Goal: Information Seeking & Learning: Get advice/opinions

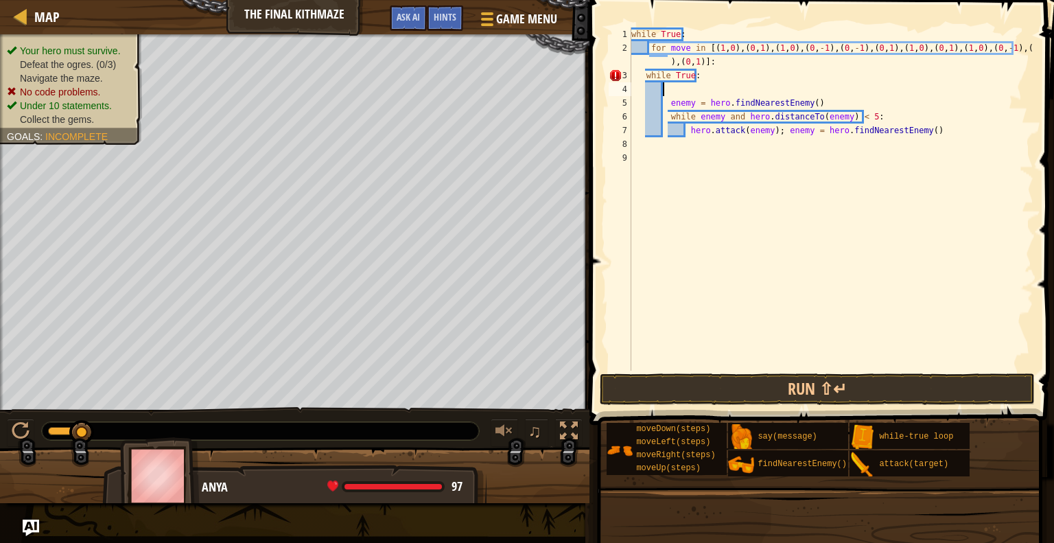
scroll to position [6, 0]
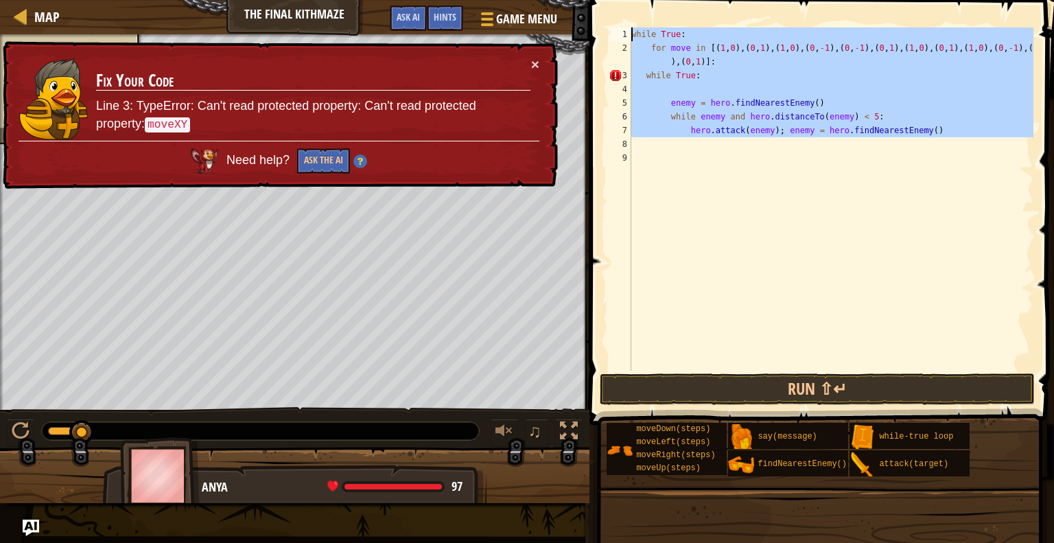
drag, startPoint x: 649, startPoint y: 139, endPoint x: 617, endPoint y: 12, distance: 130.8
click at [617, 12] on div "1 2 3 4 5 6 7 8 9 while True : for move in [( 1 , 0 ) , ( 0 , 1 ) , ( 1 , 0 ) ,…" at bounding box center [819, 239] width 469 height 465
type textarea "while True: for move in [(1,0),(0,1),(1,0),(0,-1),(0,-1),(0,1),(1,0),(0,1),(1,0…"
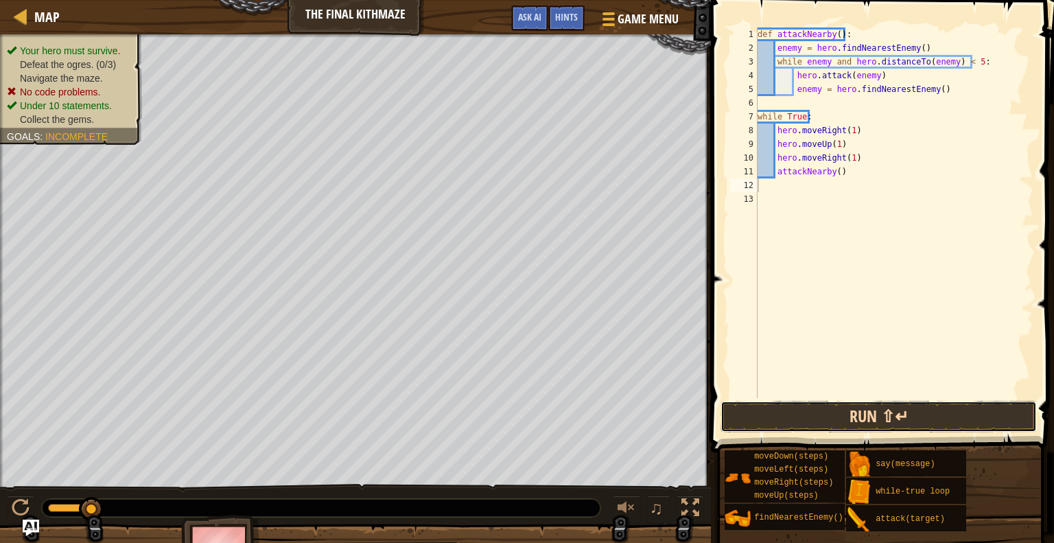
click at [782, 411] on button "Run ⇧↵" at bounding box center [879, 417] width 317 height 32
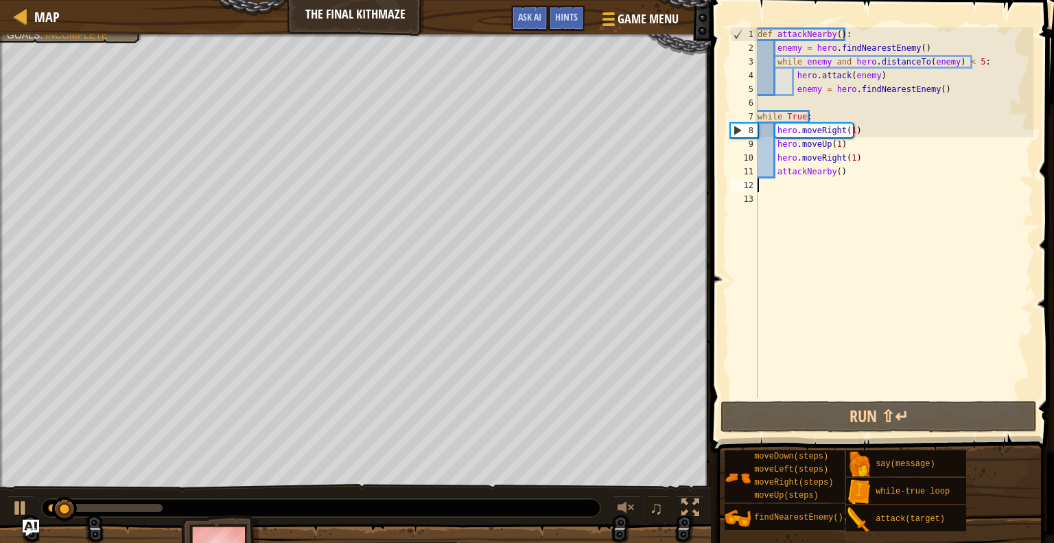
click at [759, 102] on div "def attackNearby ( ) : enemy = hero . findNearestEnemy ( ) while enemy and hero…" at bounding box center [894, 226] width 279 height 398
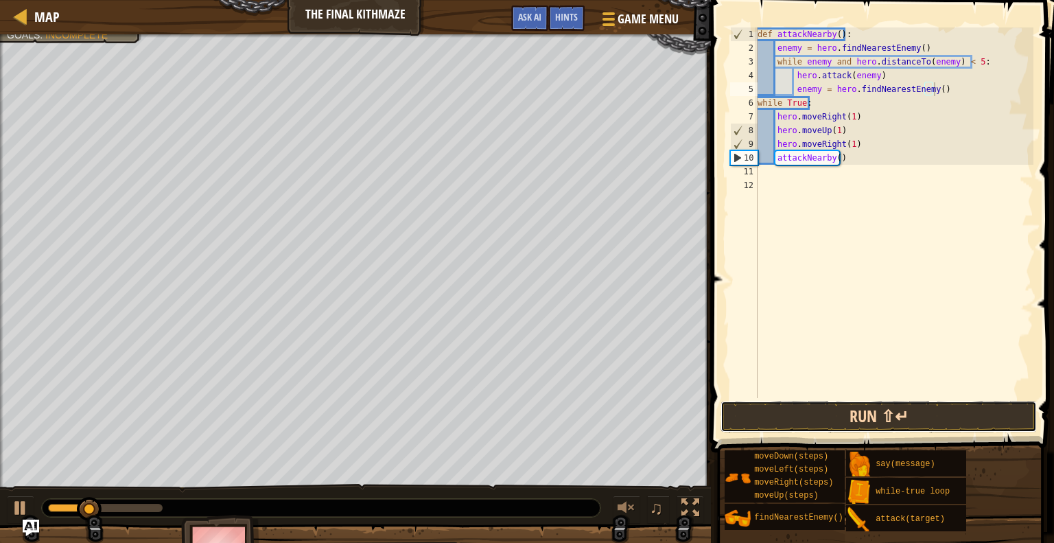
click at [811, 412] on button "Run ⇧↵" at bounding box center [879, 417] width 317 height 32
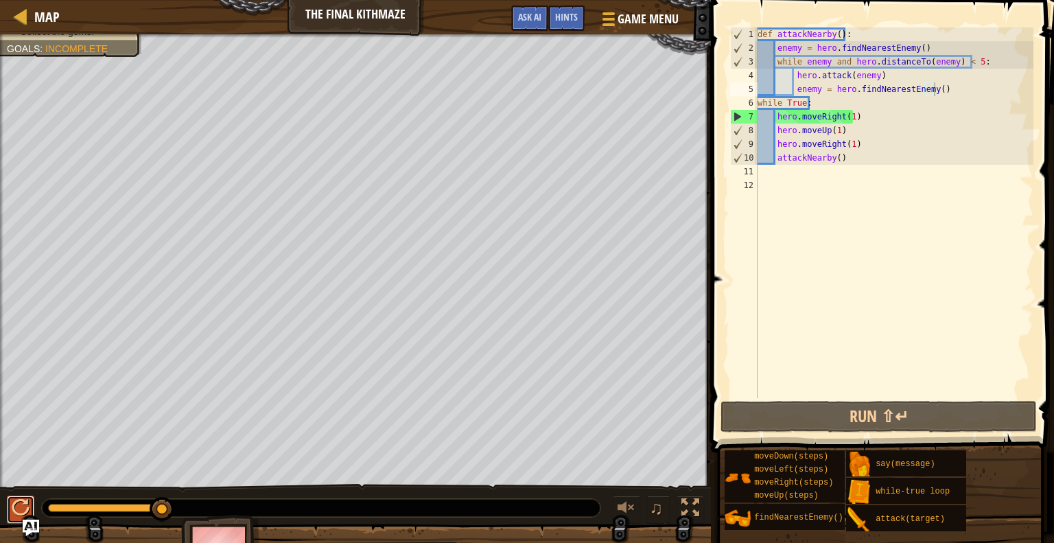
click at [11, 500] on button at bounding box center [20, 510] width 27 height 28
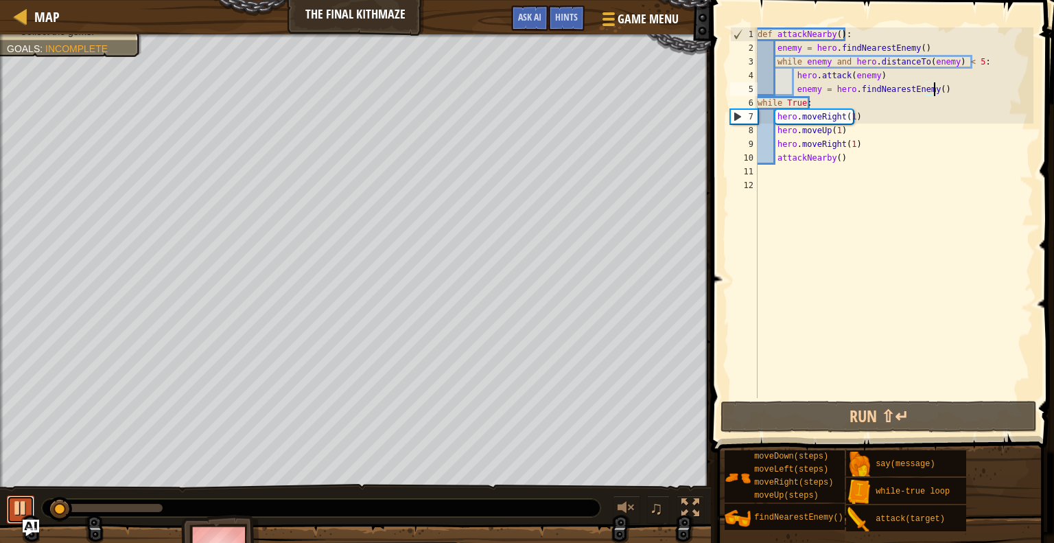
click at [16, 511] on div at bounding box center [21, 508] width 18 height 18
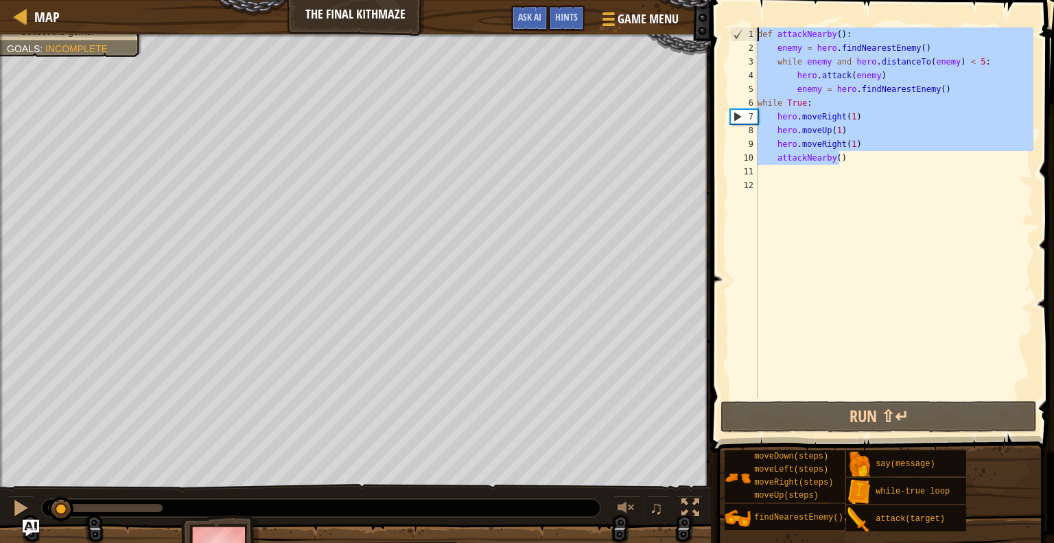
drag, startPoint x: 754, startPoint y: 138, endPoint x: 713, endPoint y: -7, distance: 150.6
click at [713, 0] on html "Map The Final Kithmaze Game Menu Done Hints Ask AI 1 הההההההההההההההההההההההההה…" at bounding box center [527, 0] width 1054 height 0
type textarea "def attackNearby(): enemy = hero.findNearestEnemy()"
paste textarea
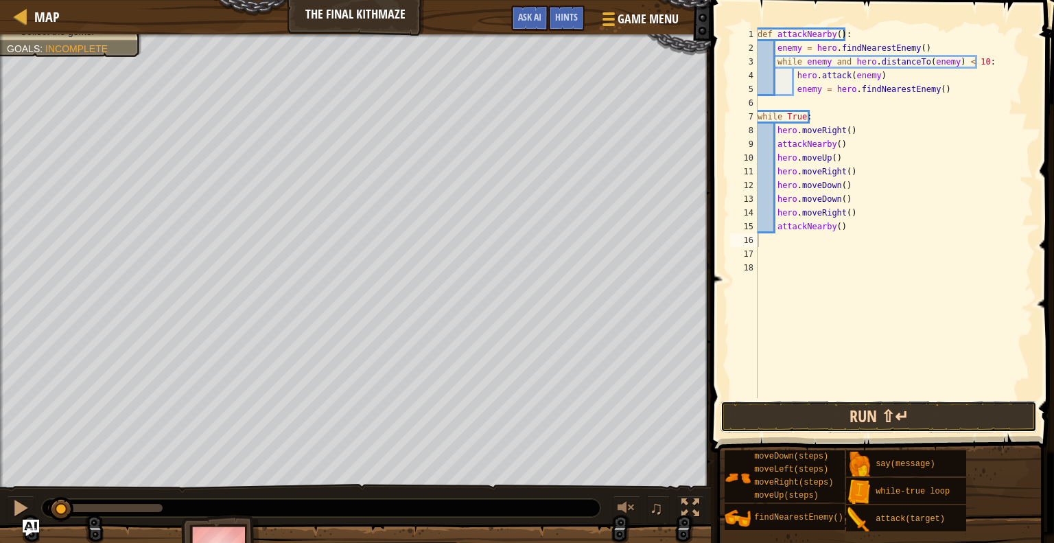
click at [859, 407] on button "Run ⇧↵" at bounding box center [879, 417] width 317 height 32
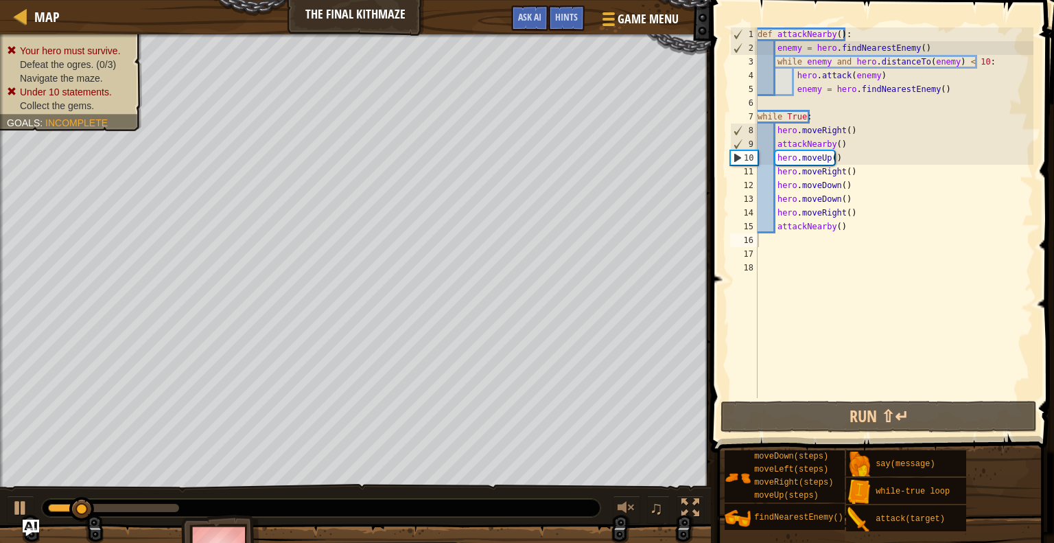
click at [86, 43] on div "Your hero must survive. Defeat the ogres. (0/3) Navigate the maze. Under 10 sta…" at bounding box center [63, 78] width 158 height 106
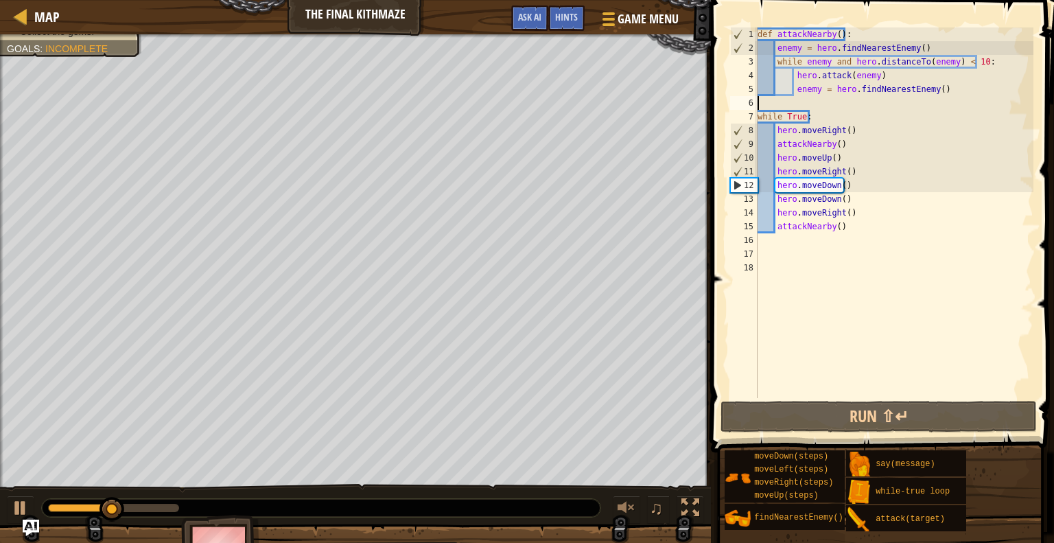
click at [769, 104] on div "def attackNearby ( ) : enemy = hero . findNearestEnemy ( ) while enemy and hero…" at bounding box center [894, 226] width 279 height 398
type textarea "enemy = hero.findNearestEnemy()"
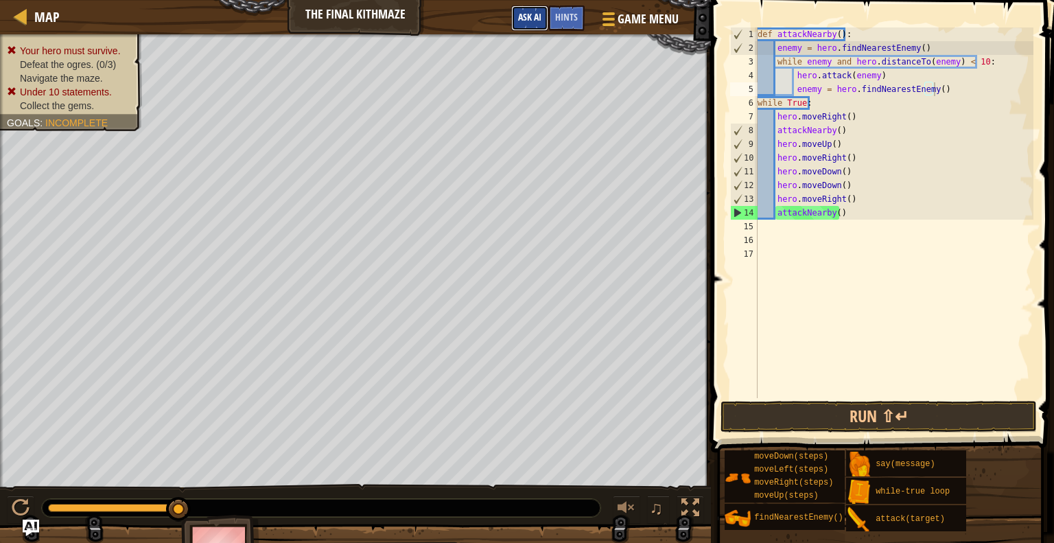
click at [527, 14] on span "Ask AI" at bounding box center [529, 16] width 23 height 13
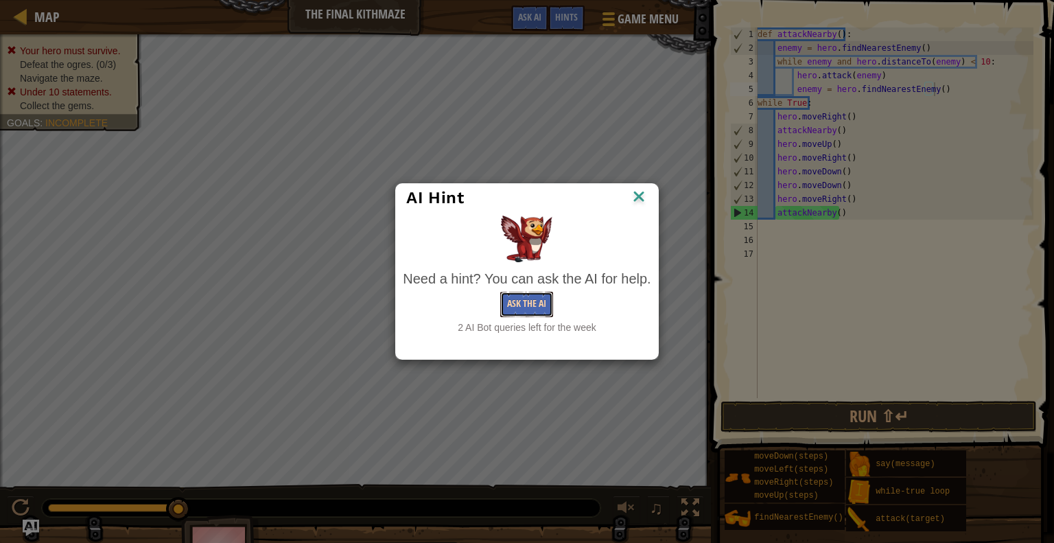
click at [533, 303] on button "Ask the AI" at bounding box center [526, 304] width 53 height 25
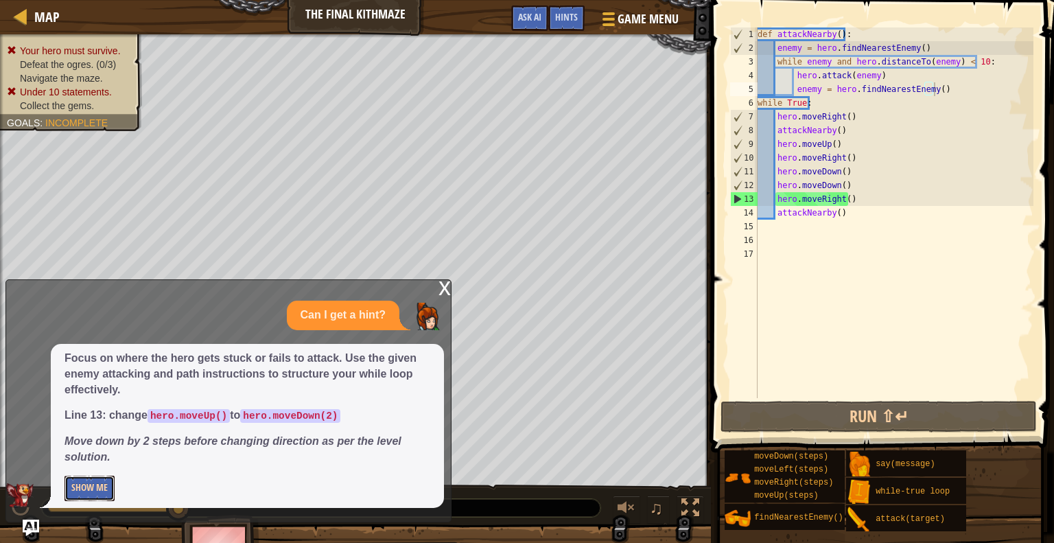
click at [70, 485] on button "Show Me" at bounding box center [90, 488] width 50 height 25
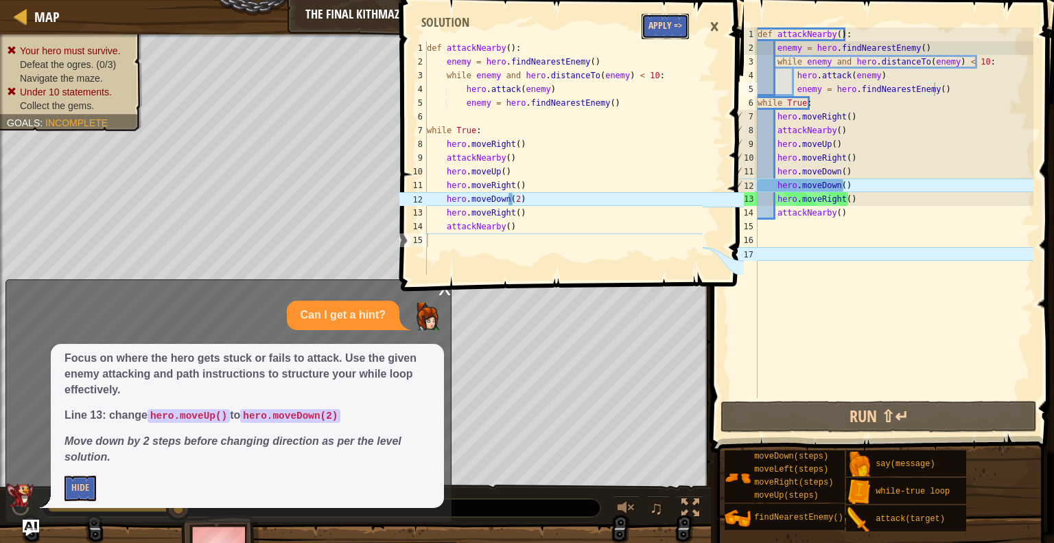
click at [661, 21] on button "Apply =>" at bounding box center [665, 26] width 47 height 25
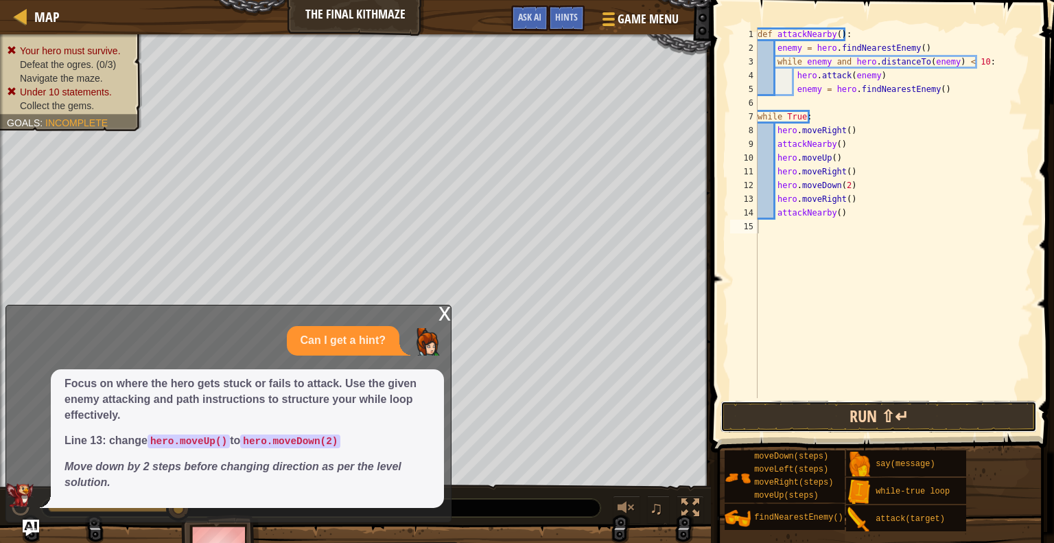
click at [803, 412] on button "Run ⇧↵" at bounding box center [879, 417] width 317 height 32
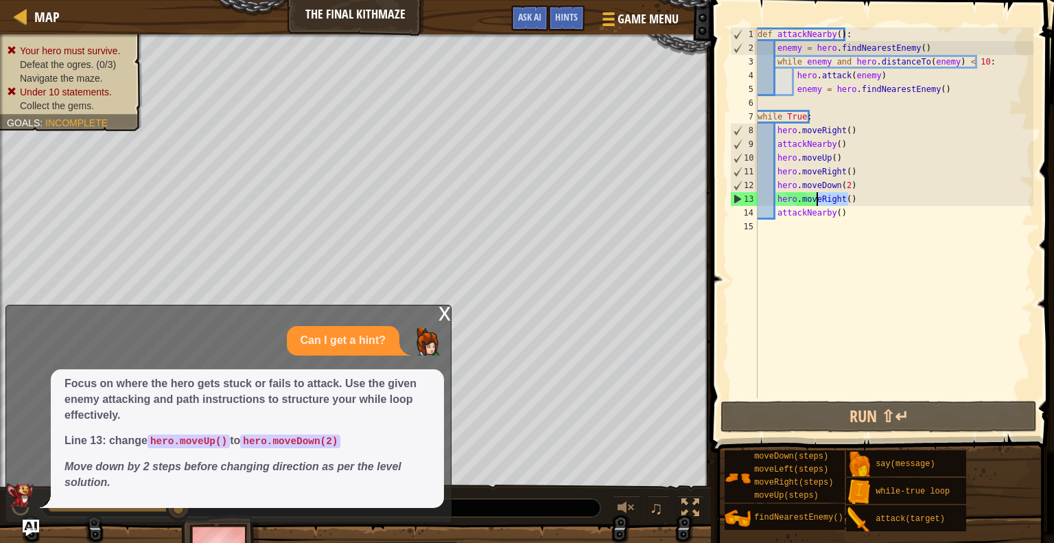
drag, startPoint x: 852, startPoint y: 198, endPoint x: 817, endPoint y: 196, distance: 35.1
click at [817, 196] on div "def attackNearby ( ) : enemy = hero . findNearestEnemy ( ) while enemy and hero…" at bounding box center [894, 226] width 279 height 398
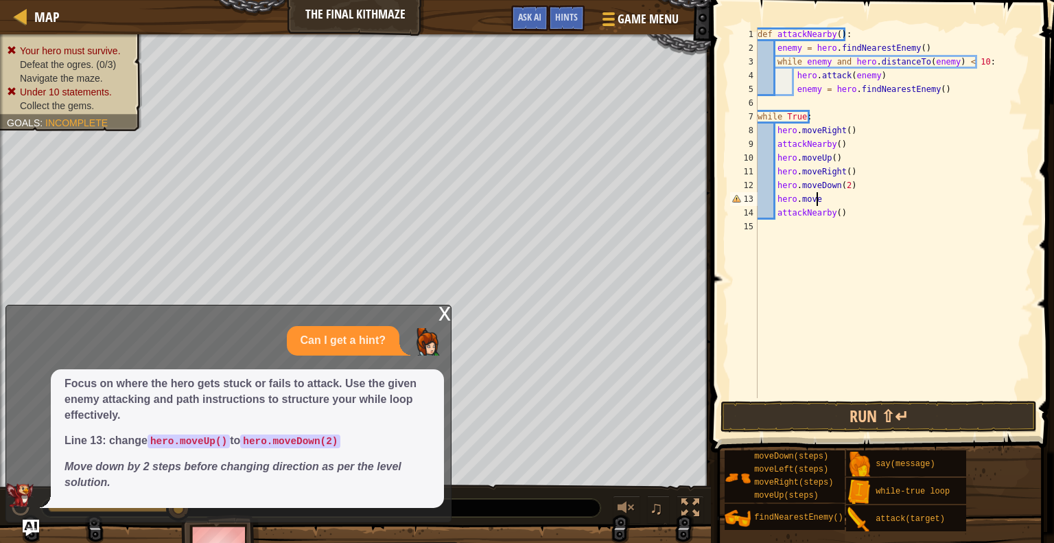
type textarea "hero.moveu"
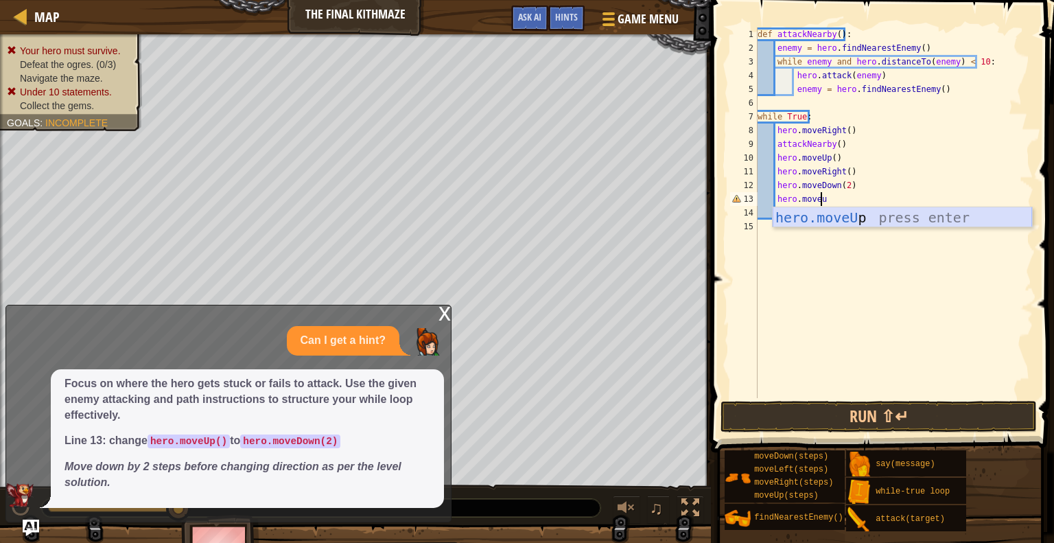
click at [822, 221] on div "hero.moveU p press enter" at bounding box center [902, 238] width 259 height 62
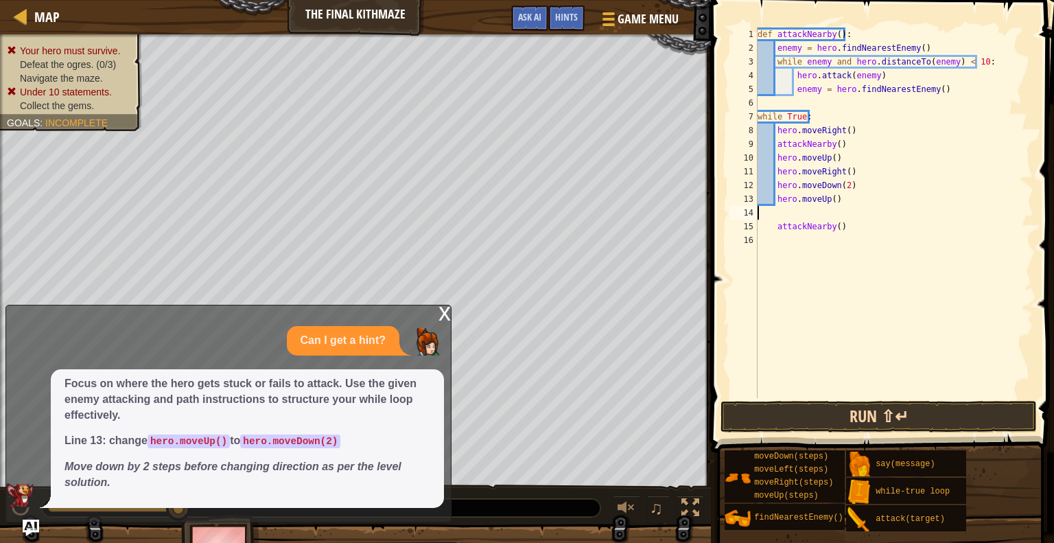
scroll to position [6, 0]
click at [803, 415] on button "Run ⇧↵" at bounding box center [879, 417] width 317 height 32
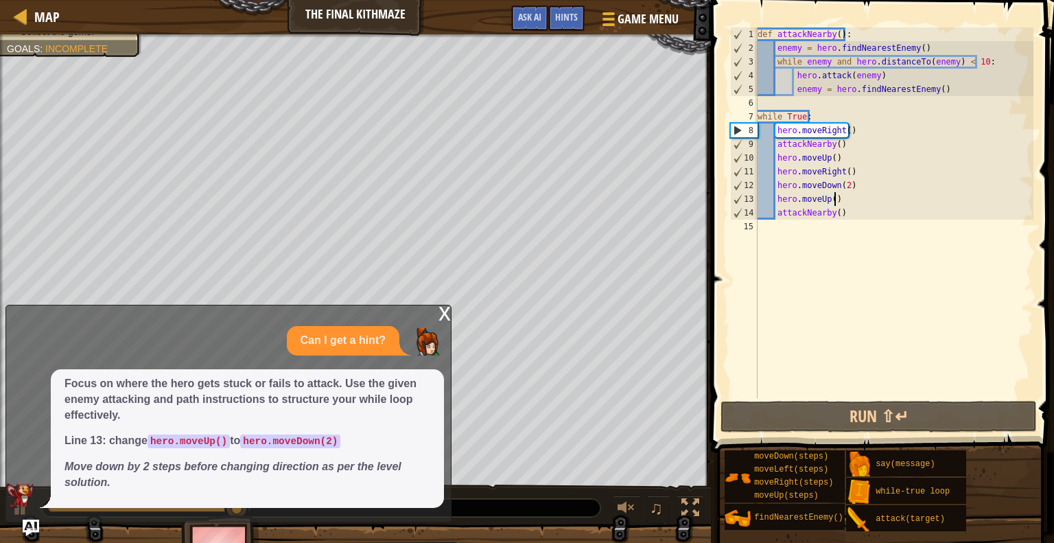
click at [854, 200] on div "def attackNearby ( ) : enemy = hero . findNearestEnemy ( ) while enemy and hero…" at bounding box center [894, 226] width 279 height 398
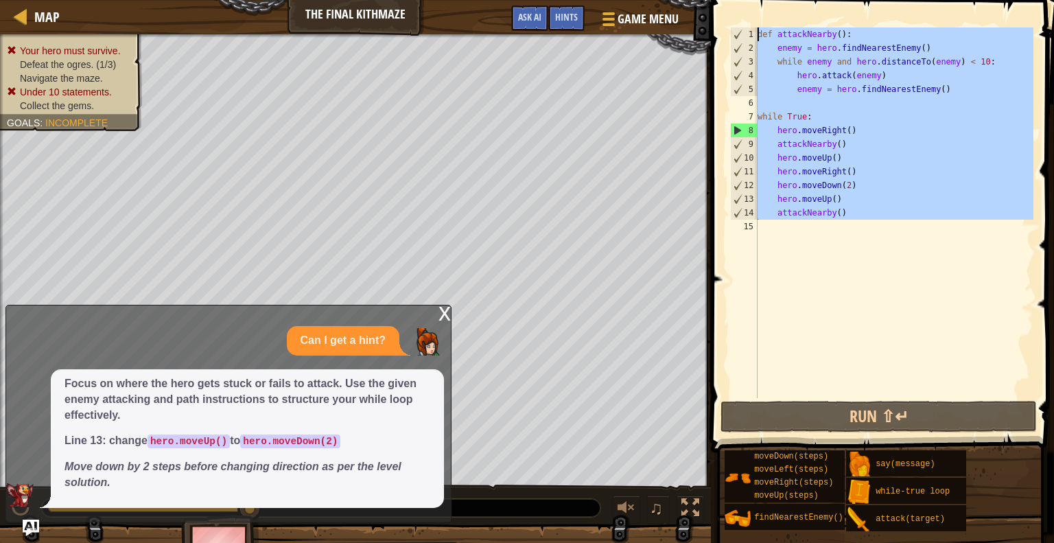
drag, startPoint x: 859, startPoint y: 224, endPoint x: 756, endPoint y: -31, distance: 275.5
click at [756, 0] on html "Map The Final Kithmaze Game Menu Done Hints Ask AI 1 2 3 4 5 6 7 8 9 10 11 12 1…" at bounding box center [527, 0] width 1054 height 0
type textarea "def attackNearby(): enemy = hero.findNearestEnemy()"
paste textarea
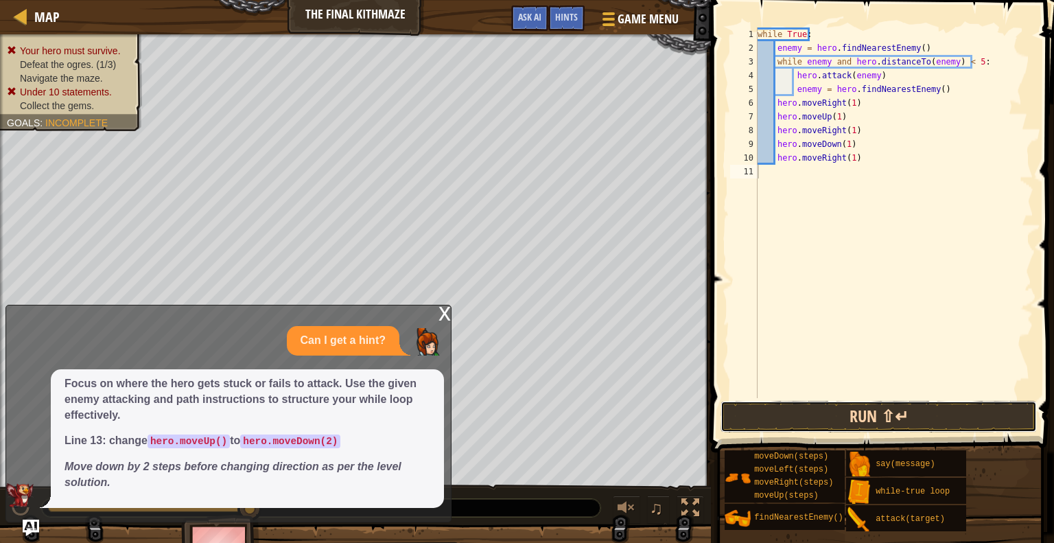
click at [790, 417] on button "Run ⇧↵" at bounding box center [879, 417] width 317 height 32
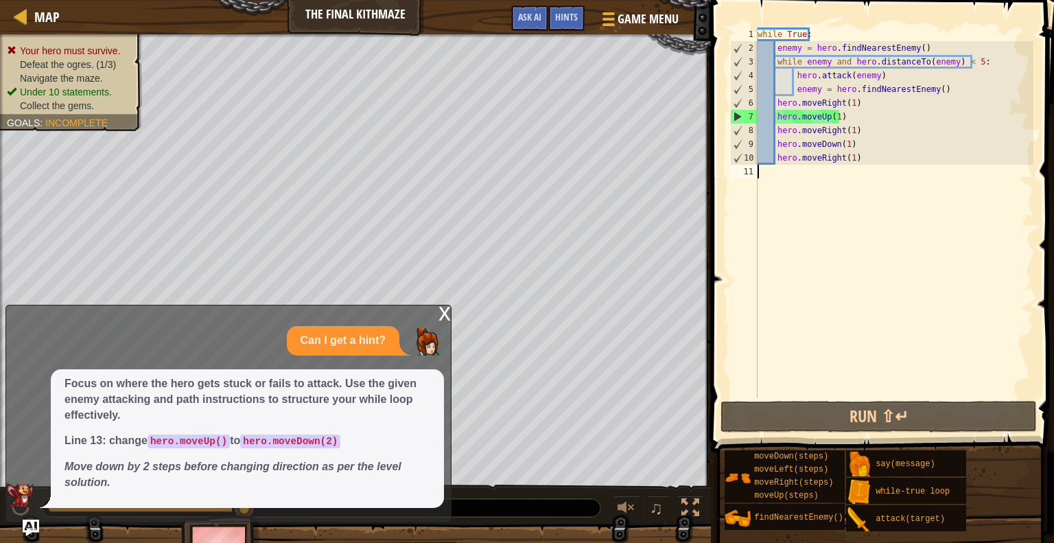
click at [323, 335] on p "Can I get a hint?" at bounding box center [343, 341] width 85 height 16
click at [213, 498] on div "Focus on where the hero gets stuck or fails to attack. Use the given enemy atta…" at bounding box center [247, 438] width 393 height 139
